Goal: Transaction & Acquisition: Purchase product/service

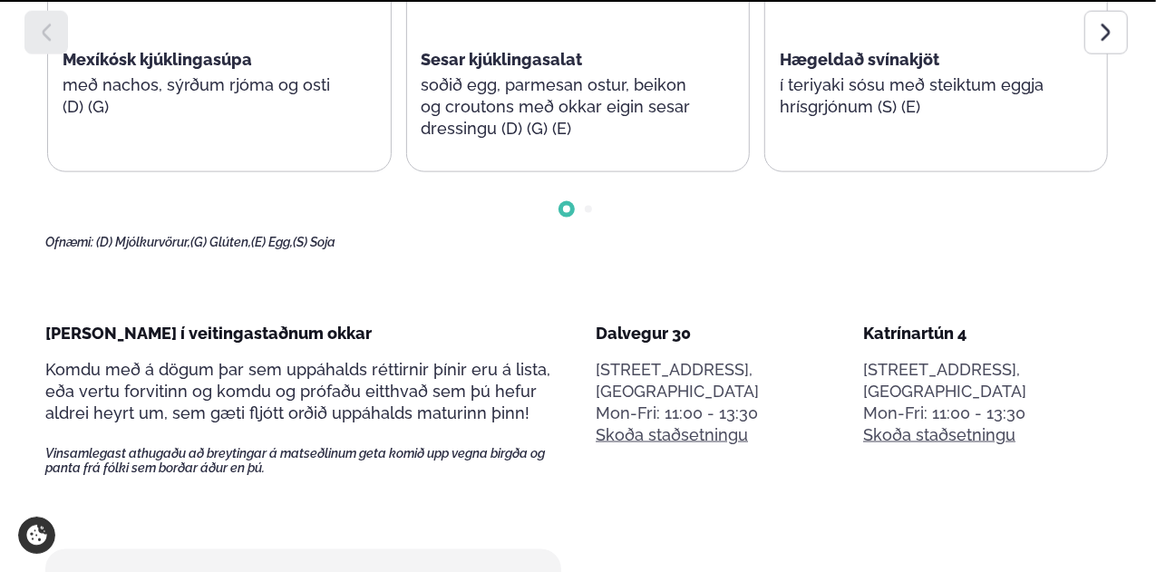
scroll to position [816, 0]
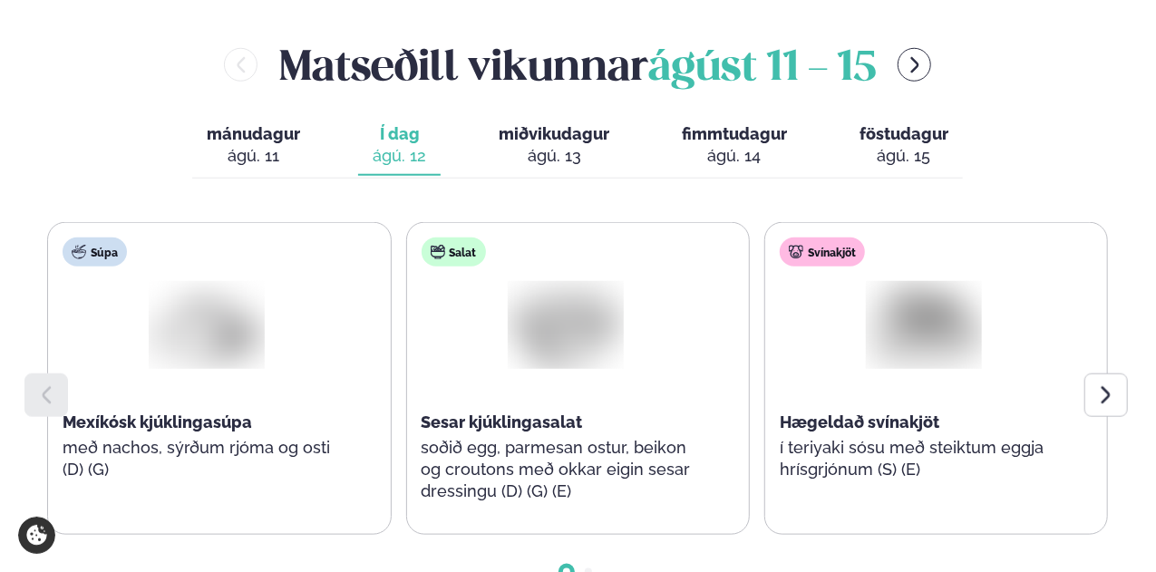
click at [1103, 384] on icon at bounding box center [1106, 395] width 22 height 22
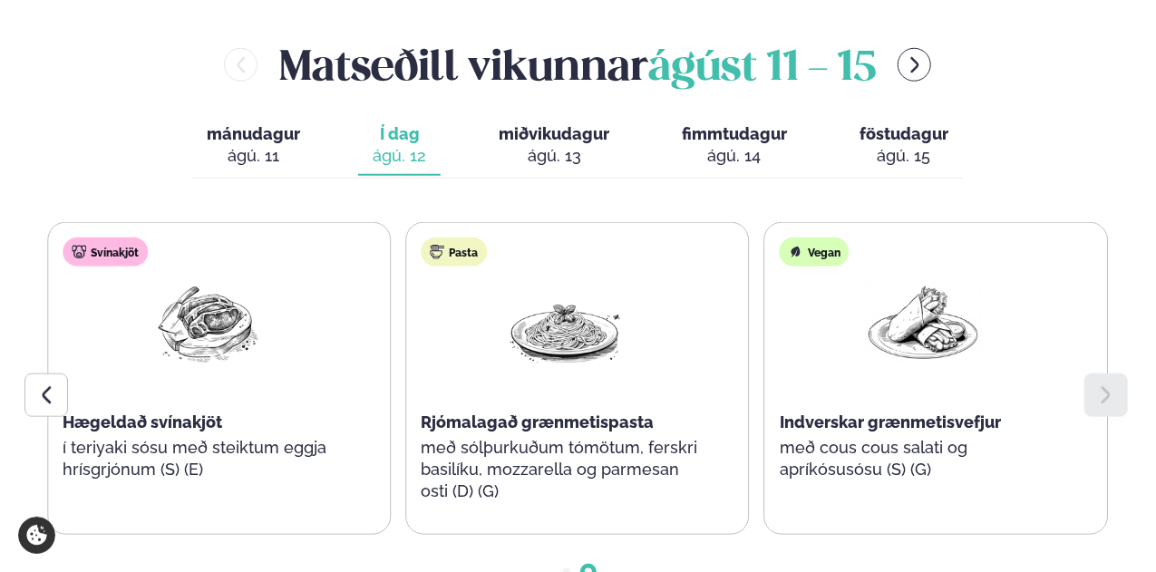
click at [1103, 384] on icon at bounding box center [1106, 395] width 22 height 22
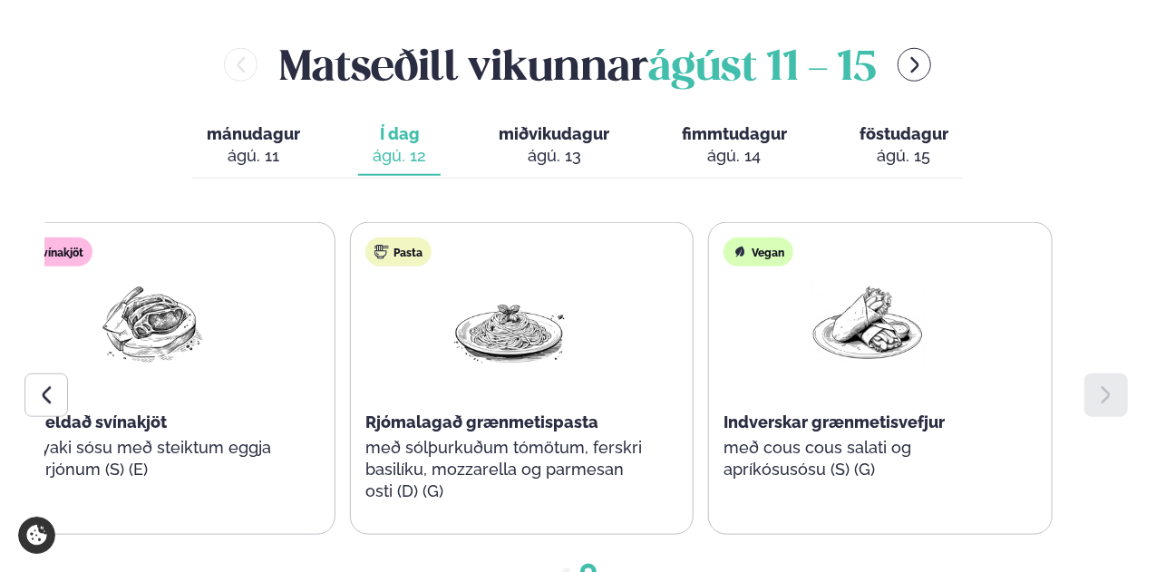
click at [422, 310] on div "Pasta Rjómalagað grænmetispasta með sólþurkuðum tómötum, ferskri basilíku, mozz…" at bounding box center [509, 379] width 317 height 312
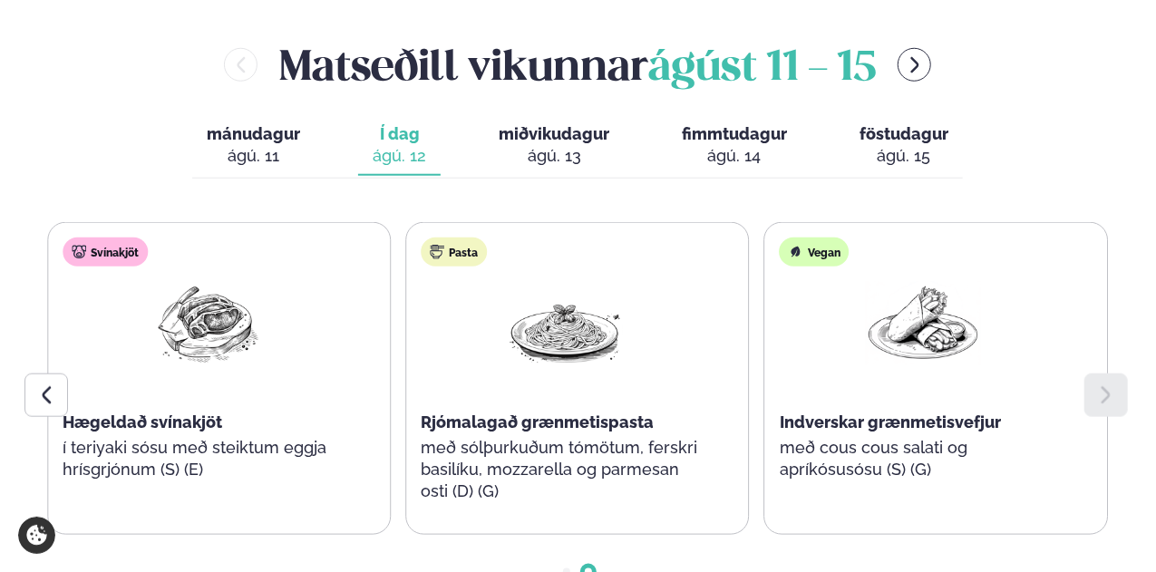
click at [452, 412] on span "Rjómalagað grænmetispasta" at bounding box center [537, 421] width 233 height 19
click at [520, 437] on p "með sólþurkuðum tómötum, ferskri basilíku, mozzarella og parmesan osti (D) (G)" at bounding box center [565, 469] width 288 height 65
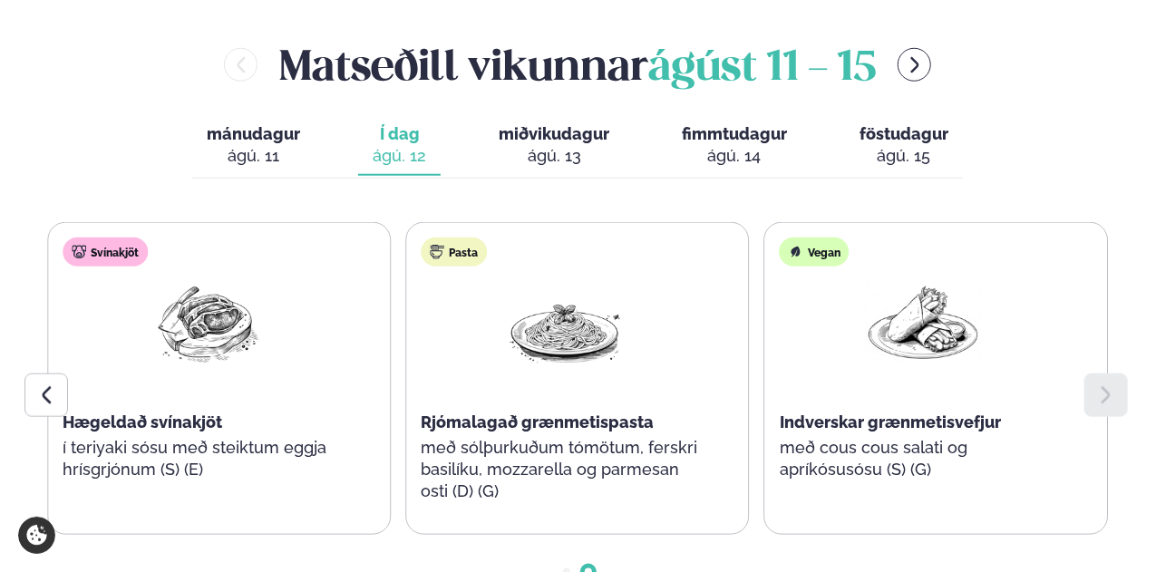
click at [565, 568] on span "Go to slide 1" at bounding box center [566, 571] width 7 height 7
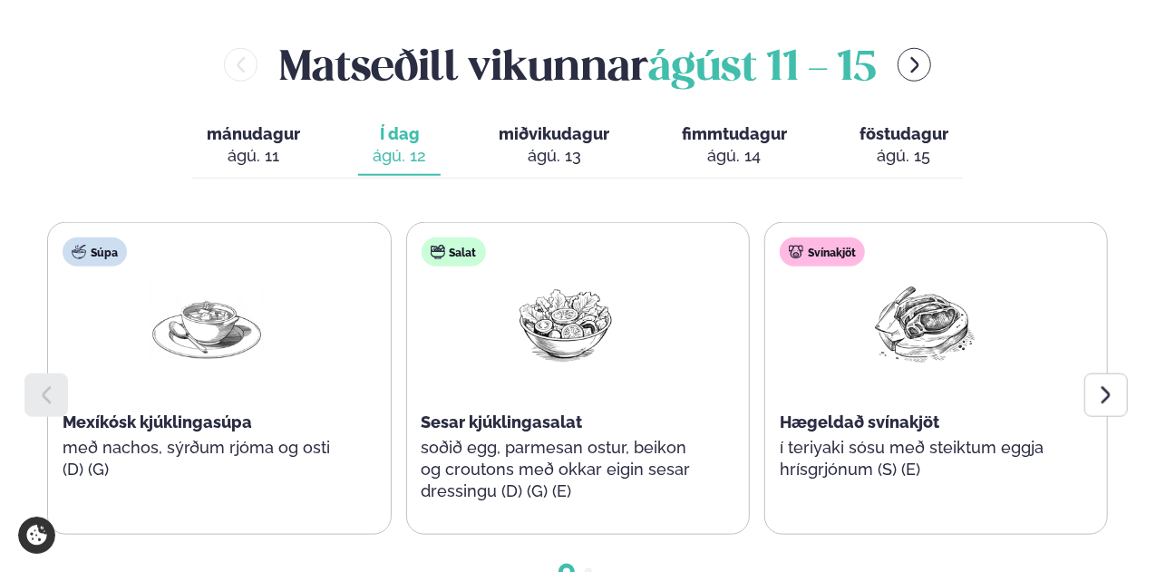
click at [587, 535] on div at bounding box center [577, 557] width 1064 height 45
click at [639, 535] on div at bounding box center [577, 557] width 1064 height 45
click at [1123, 374] on div at bounding box center [1106, 396] width 44 height 44
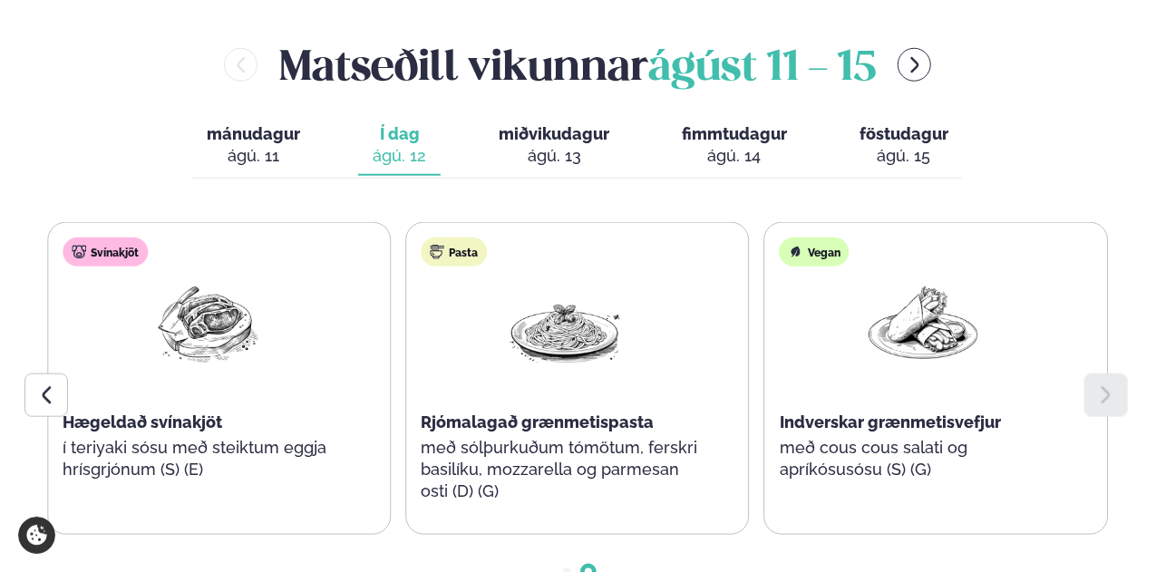
click at [1122, 374] on div at bounding box center [1106, 396] width 44 height 44
click at [1077, 121] on div "[PERSON_NAME] [DATE] - [DATE] mánudagur mán. [DATE] Í dag Í d. [DATE] miðvikuda…" at bounding box center [577, 323] width 1064 height 577
